Goal: Information Seeking & Learning: Check status

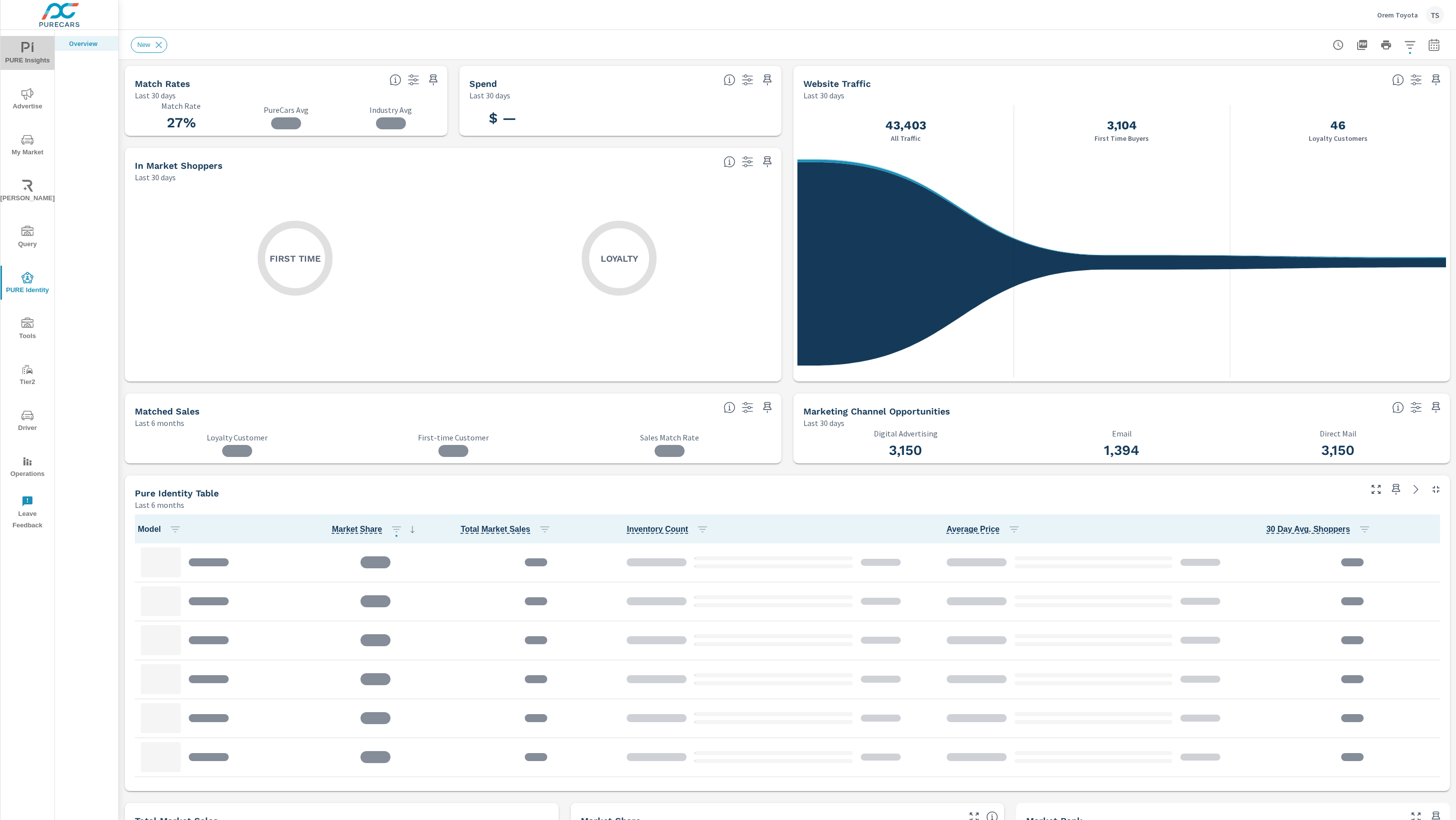
click at [32, 55] on span "PURE Insights" at bounding box center [27, 54] width 48 height 24
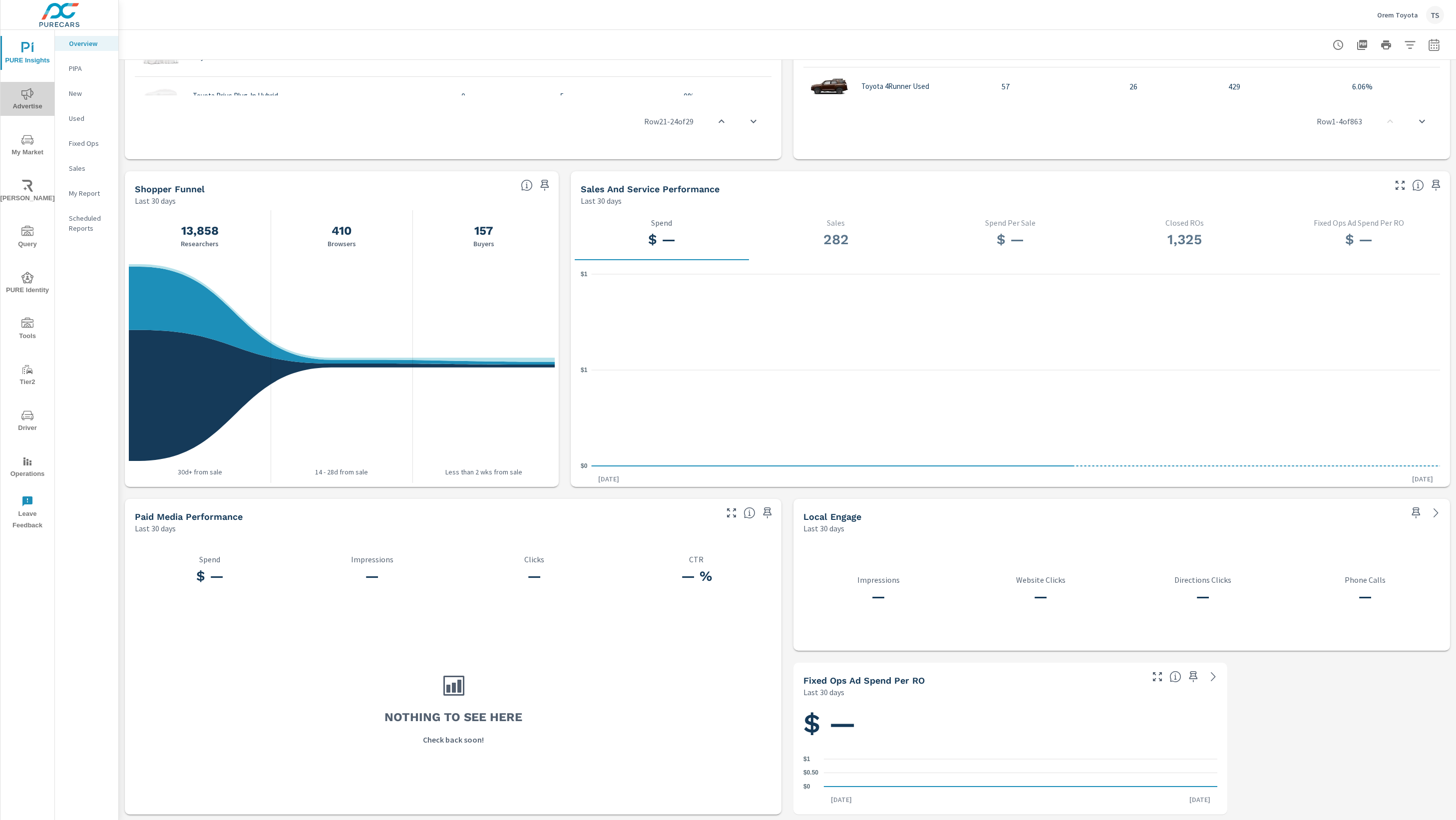
click at [44, 99] on span "Advertise" at bounding box center [27, 100] width 48 height 24
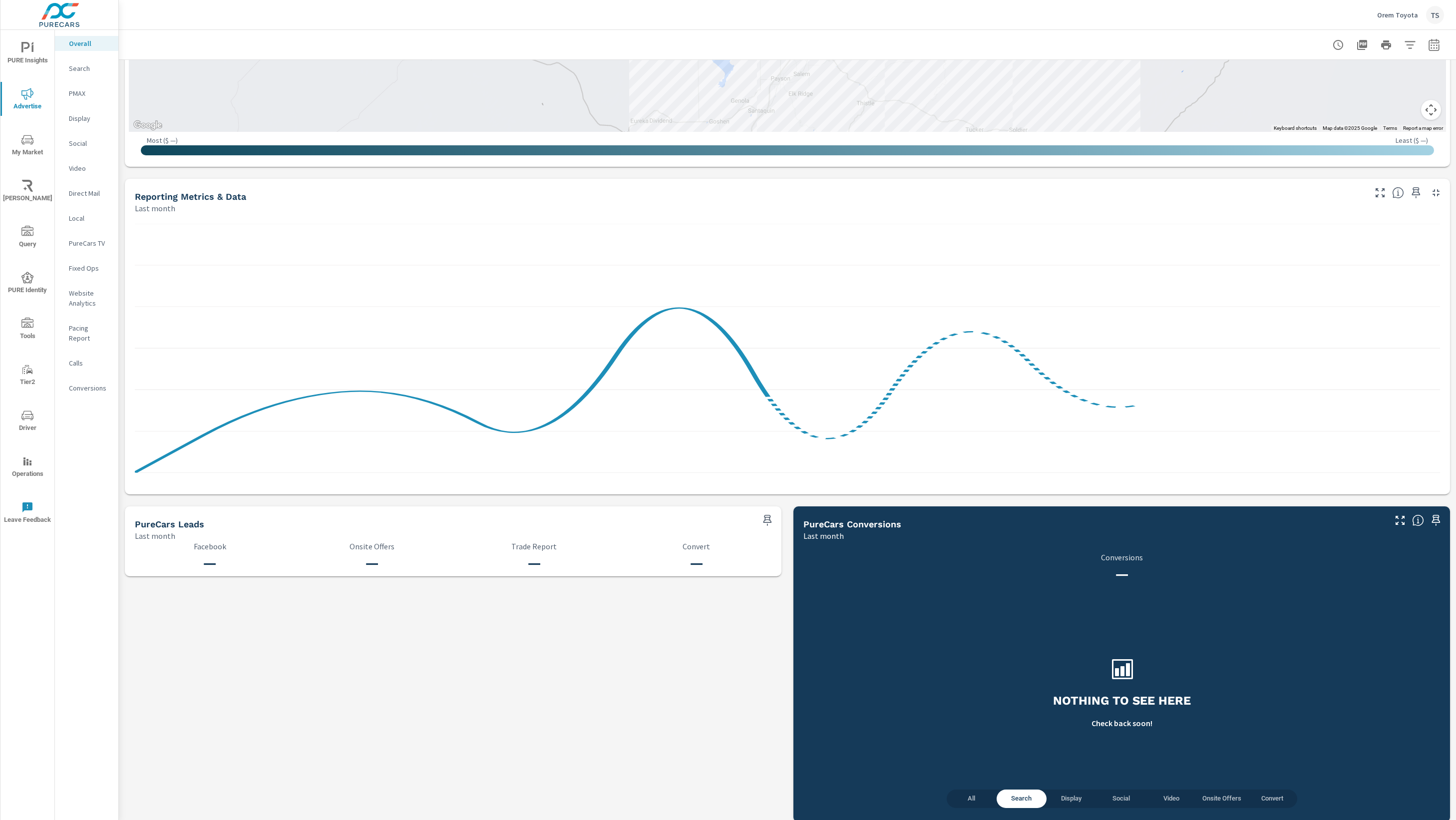
scroll to position [625, 0]
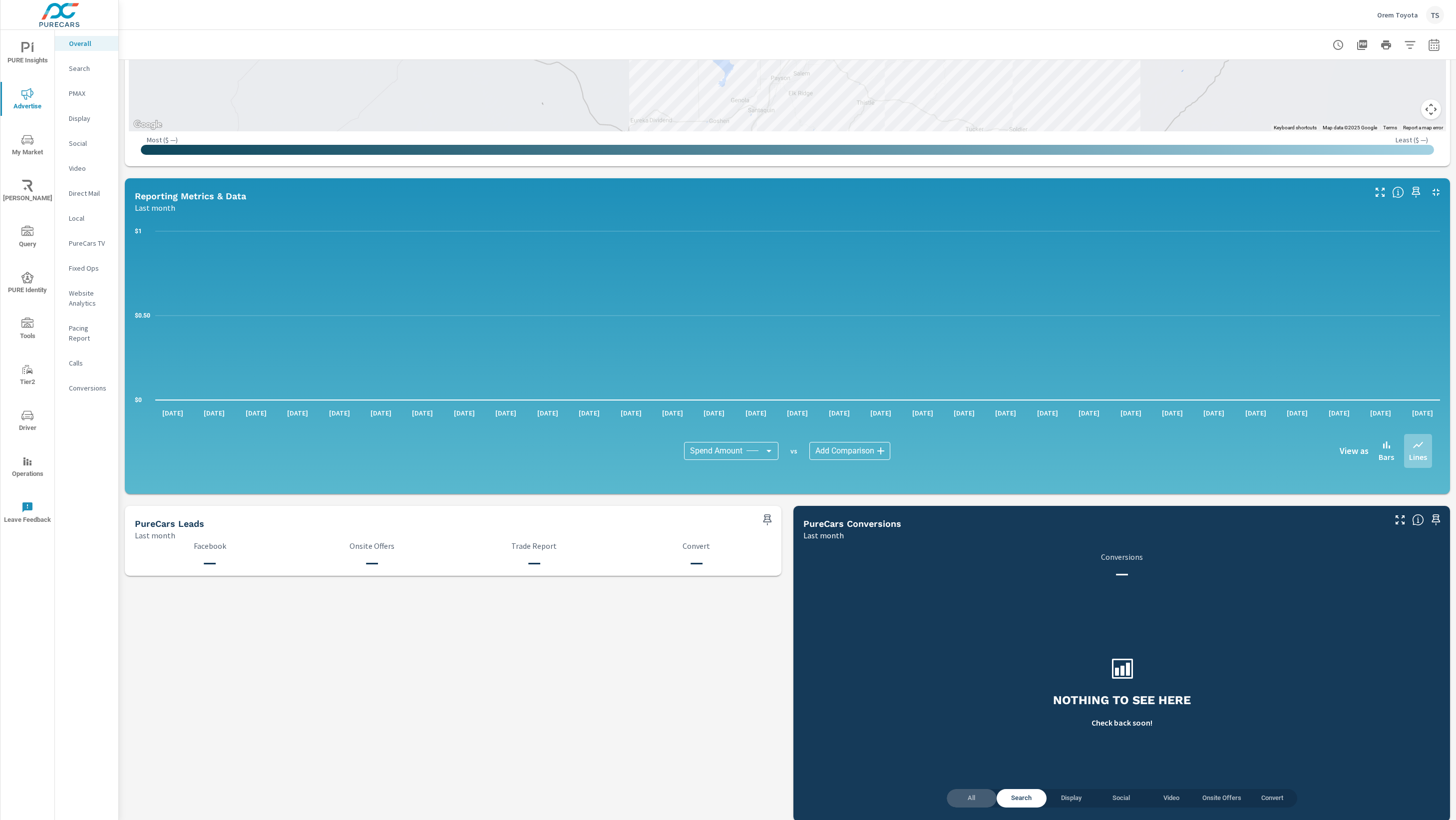
click at [981, 795] on span "All" at bounding box center [971, 799] width 38 height 11
click at [1032, 800] on span "Search" at bounding box center [1021, 799] width 38 height 11
click at [1418, 18] on p "Orem Toyota" at bounding box center [1397, 15] width 41 height 9
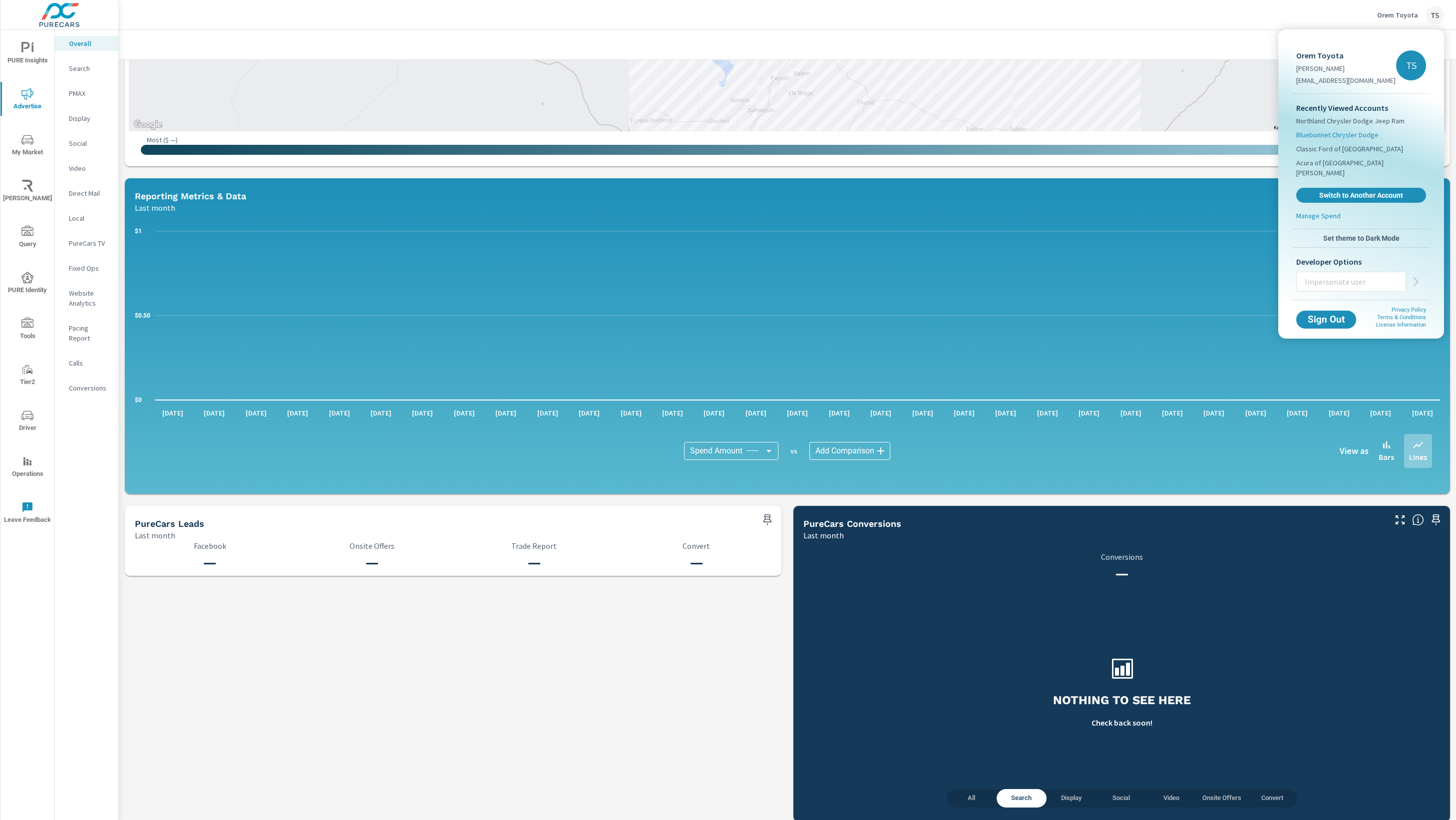
click at [1373, 138] on span "Bluebonnet Chrysler Dodge" at bounding box center [1338, 135] width 83 height 10
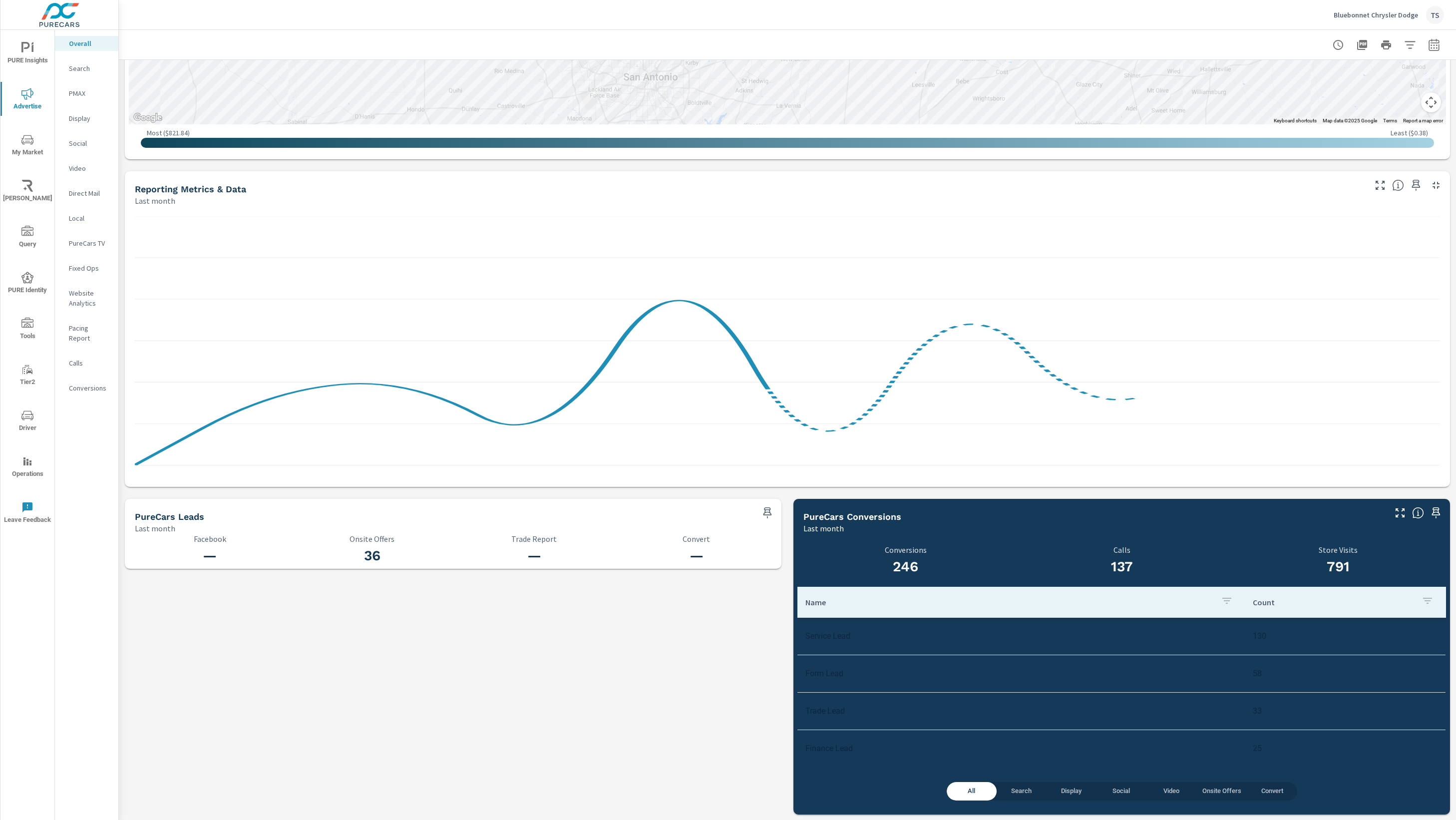
scroll to position [1, 0]
